Goal: Browse casually: Explore the website without a specific task or goal

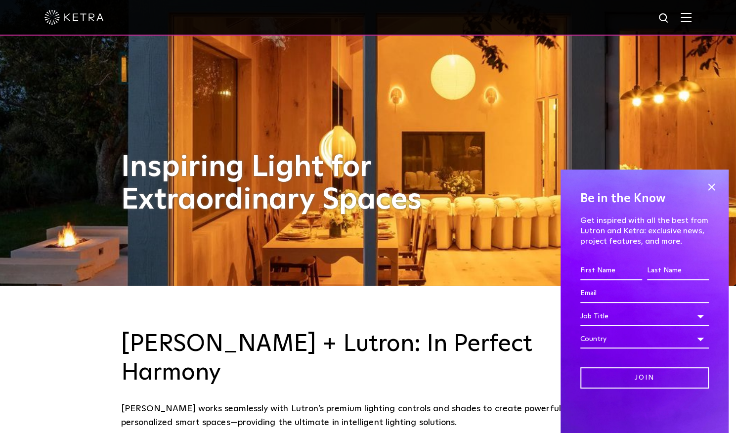
scroll to position [164, 0]
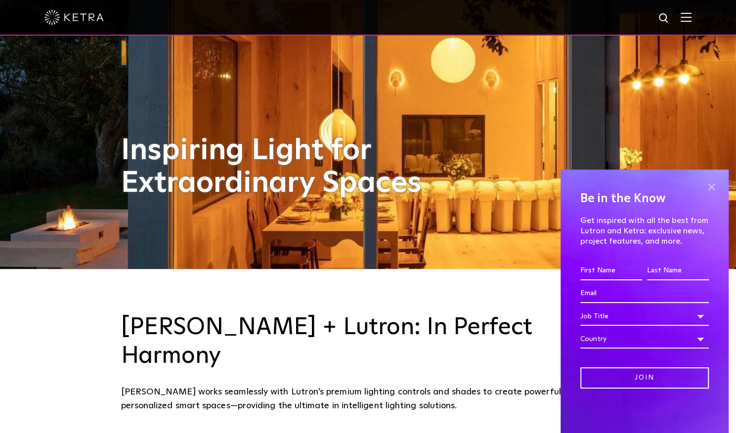
click at [708, 187] on span at bounding box center [711, 187] width 15 height 15
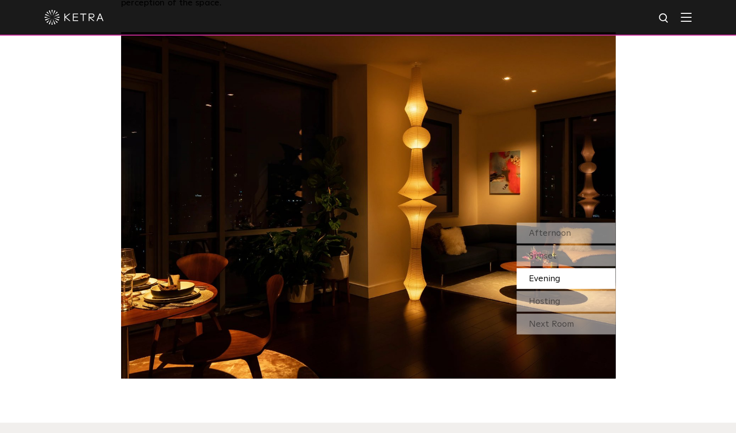
scroll to position [917, 0]
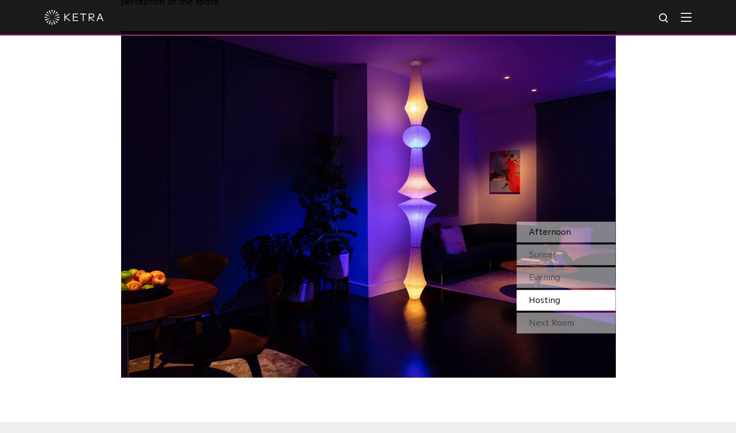
click at [543, 222] on div "Afternoon" at bounding box center [566, 232] width 99 height 21
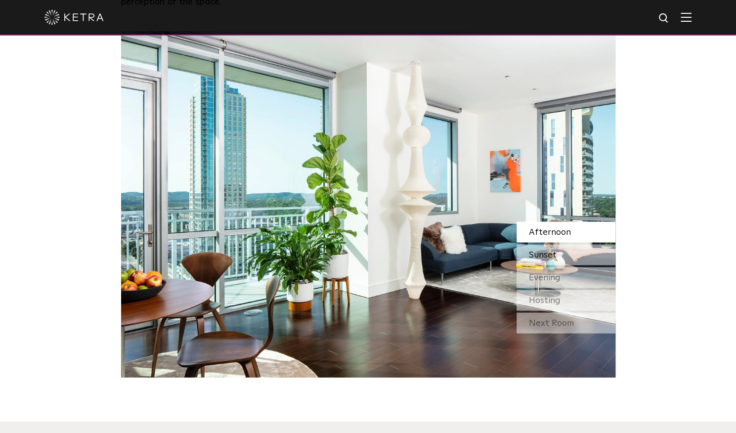
click at [539, 250] on span "Sunset" at bounding box center [543, 254] width 28 height 9
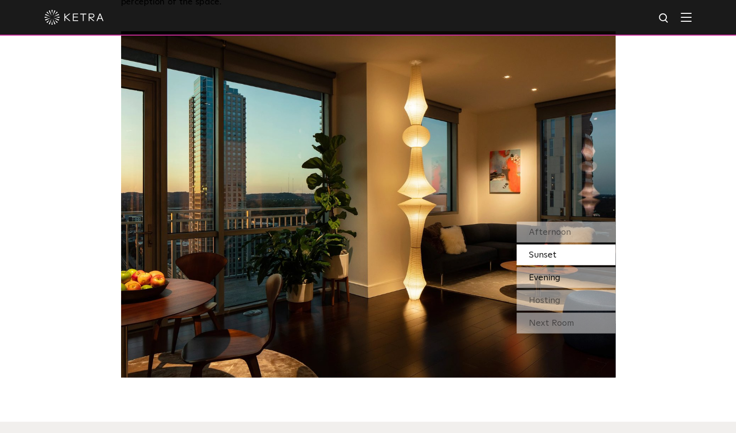
click at [526, 267] on div "Evening" at bounding box center [566, 277] width 99 height 21
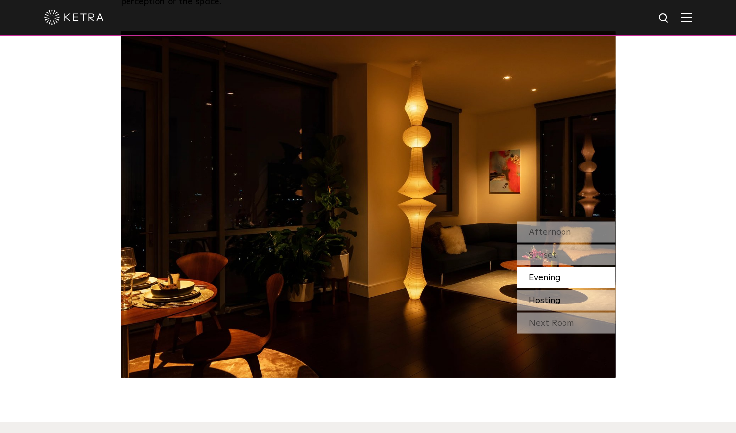
click at [538, 296] on span "Hosting" at bounding box center [545, 300] width 32 height 9
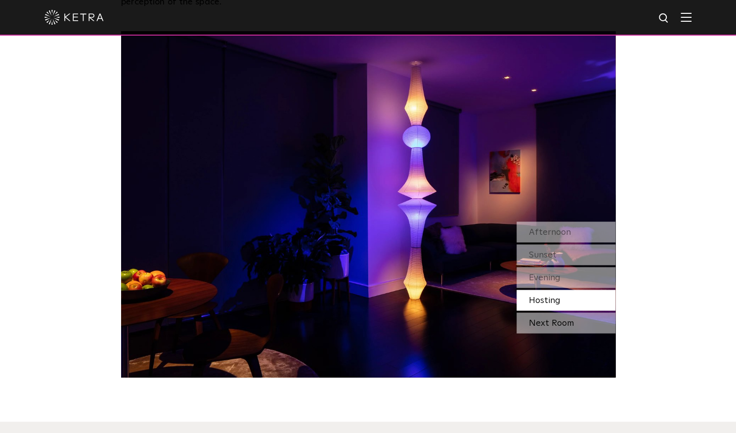
click at [548, 313] on div "Next Room" at bounding box center [566, 323] width 99 height 21
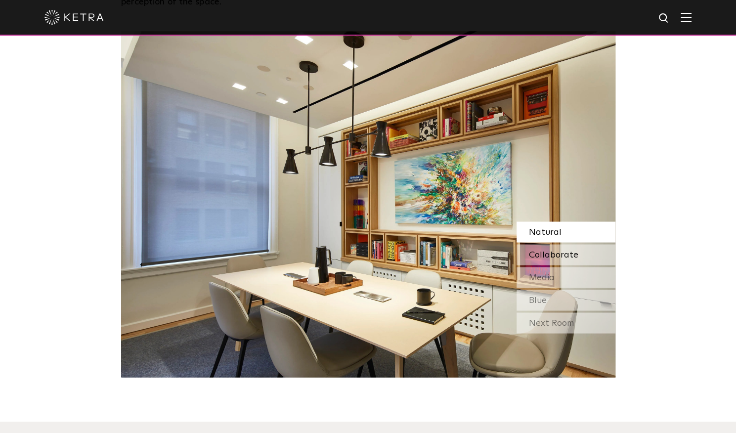
drag, startPoint x: 547, startPoint y: 228, endPoint x: 547, endPoint y: 234, distance: 5.4
click at [547, 244] on div "Collaborate" at bounding box center [566, 254] width 99 height 21
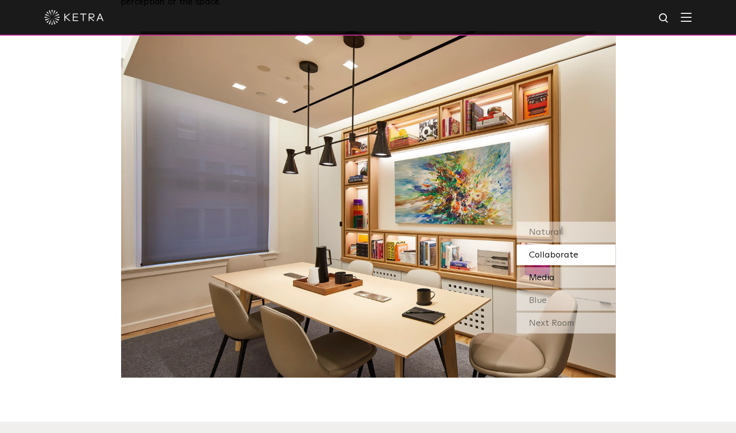
click at [542, 273] on span "Media" at bounding box center [542, 277] width 26 height 9
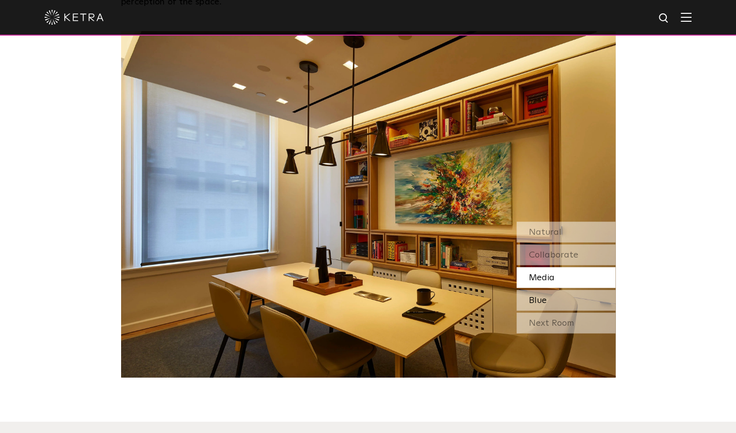
click at [538, 296] on span "Blue" at bounding box center [538, 300] width 18 height 9
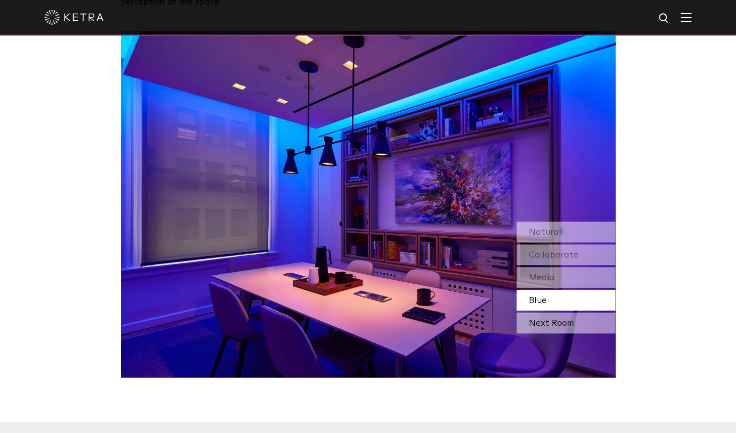
click at [538, 313] on div "Next Room" at bounding box center [566, 323] width 99 height 21
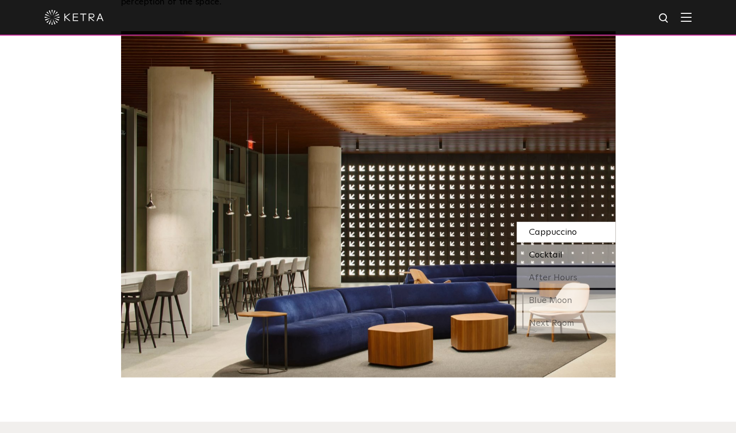
click at [548, 250] on span "Cocktail" at bounding box center [546, 254] width 34 height 9
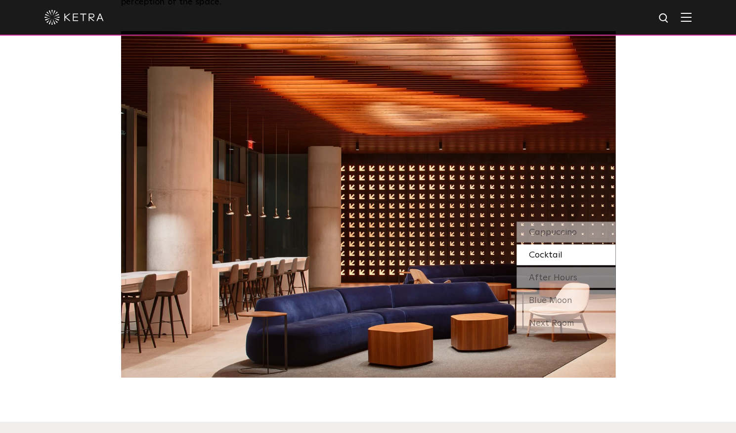
click at [546, 237] on div "Cappuccino Cocktail After Hours Blue Moon" at bounding box center [566, 266] width 99 height 89
click at [544, 273] on span "After Hours" at bounding box center [553, 277] width 48 height 9
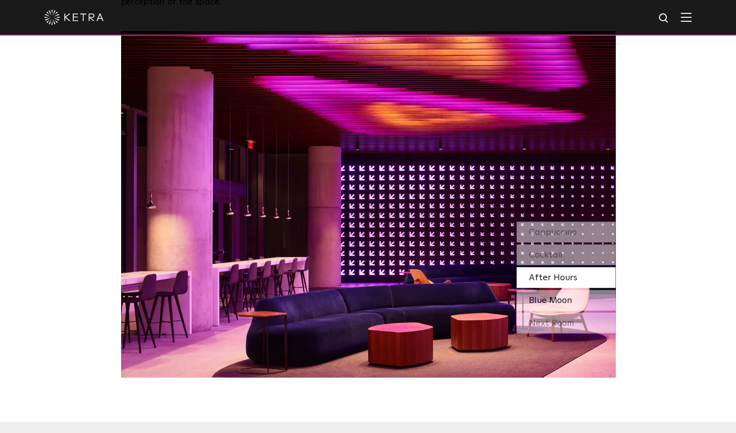
click at [535, 296] on span "Blue Moon" at bounding box center [550, 300] width 43 height 9
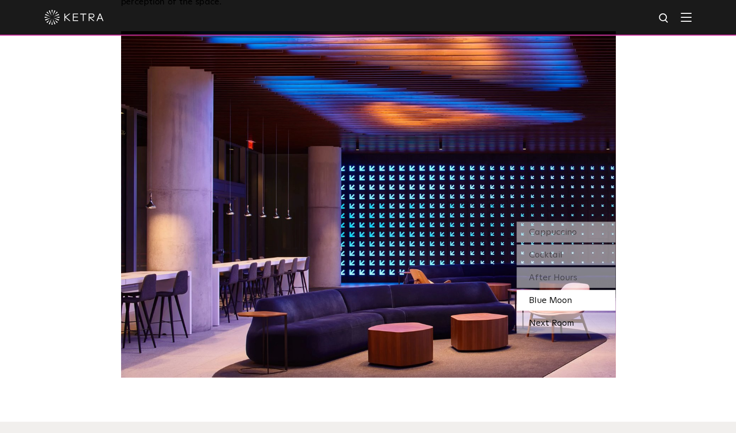
click at [537, 313] on div "Next Room" at bounding box center [566, 323] width 99 height 21
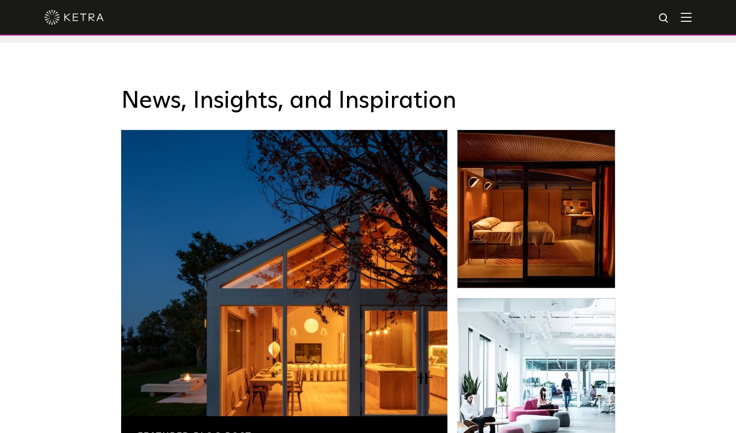
scroll to position [1541, 0]
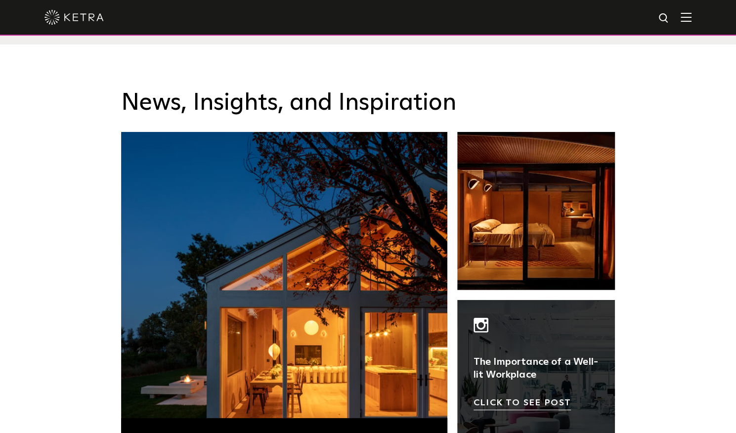
click at [508, 370] on link at bounding box center [536, 379] width 158 height 158
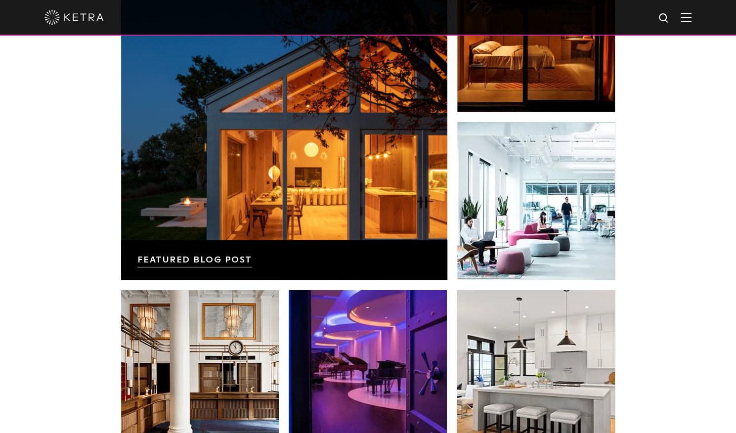
scroll to position [1714, 0]
